Goal: Find contact information: Find contact information

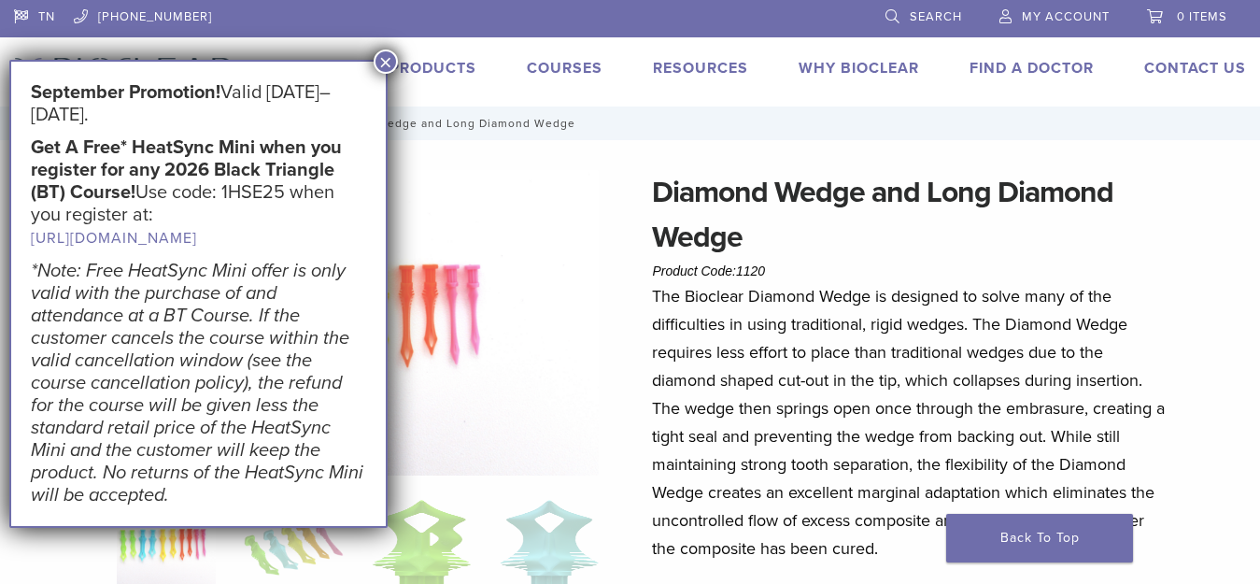
click at [385, 58] on button "×" at bounding box center [386, 61] width 24 height 24
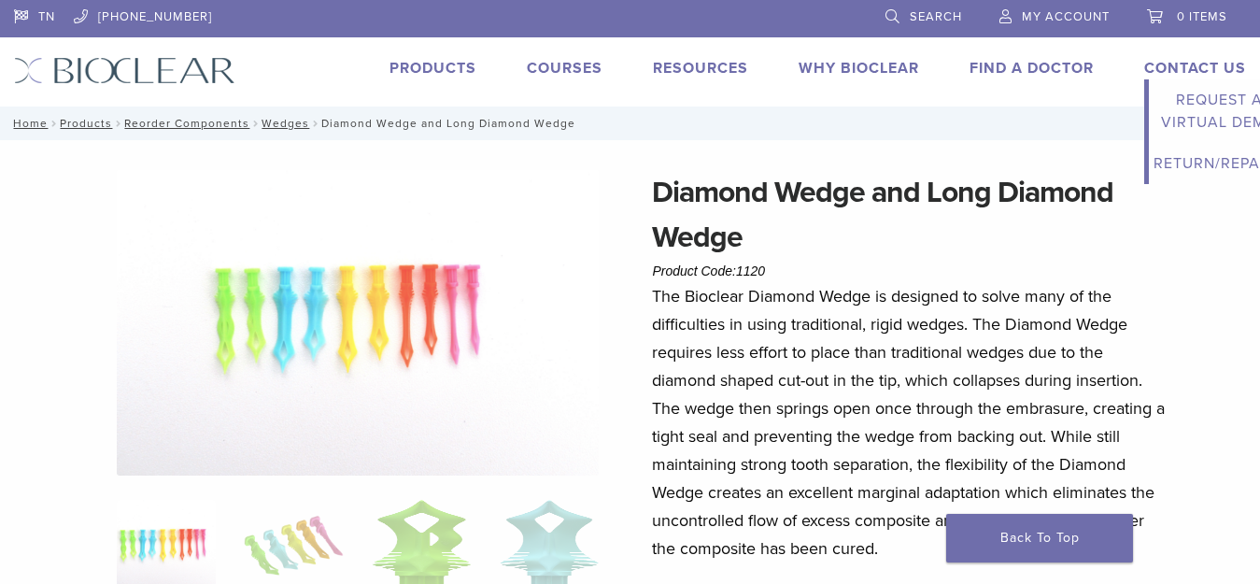
click at [1185, 67] on link "Contact Us" at bounding box center [1195, 68] width 102 height 19
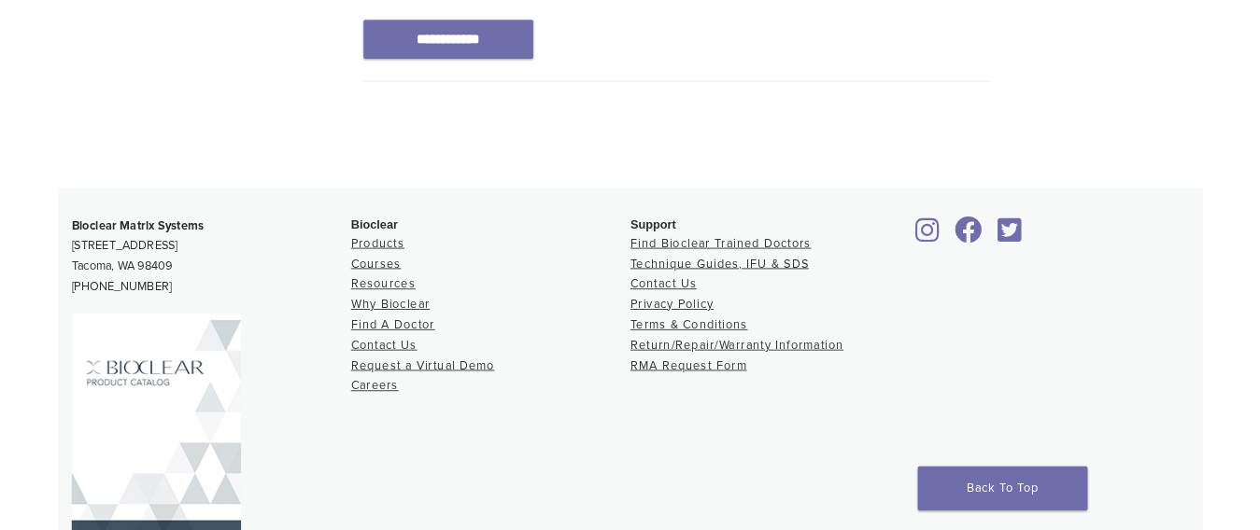
scroll to position [1295, 0]
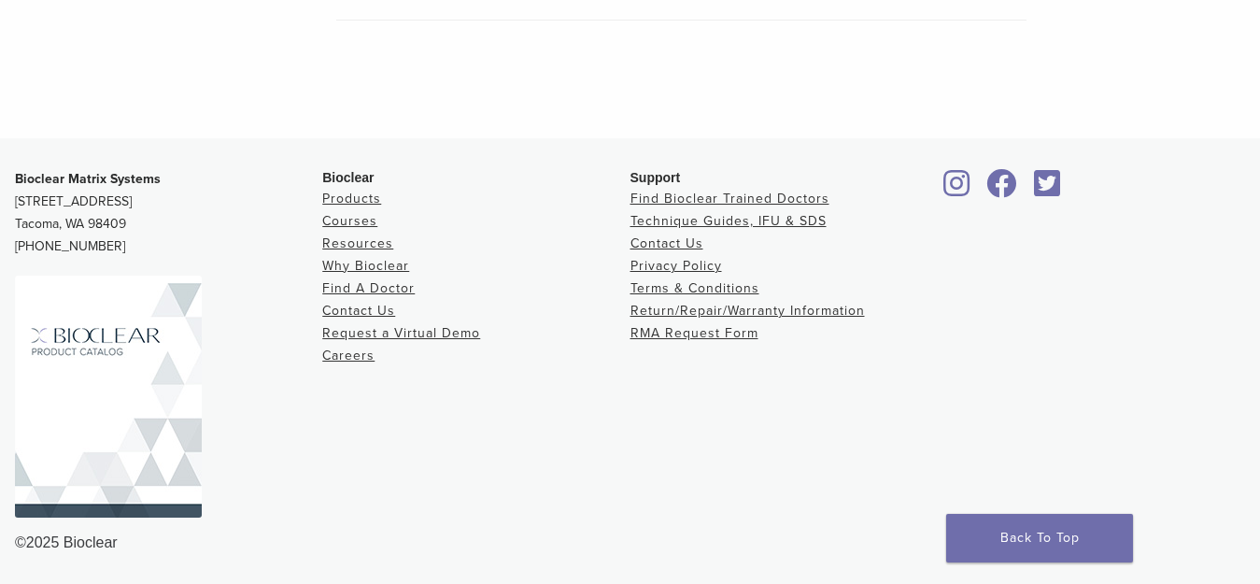
click at [91, 337] on img at bounding box center [108, 396] width 187 height 242
